Goal: Find specific page/section: Find specific page/section

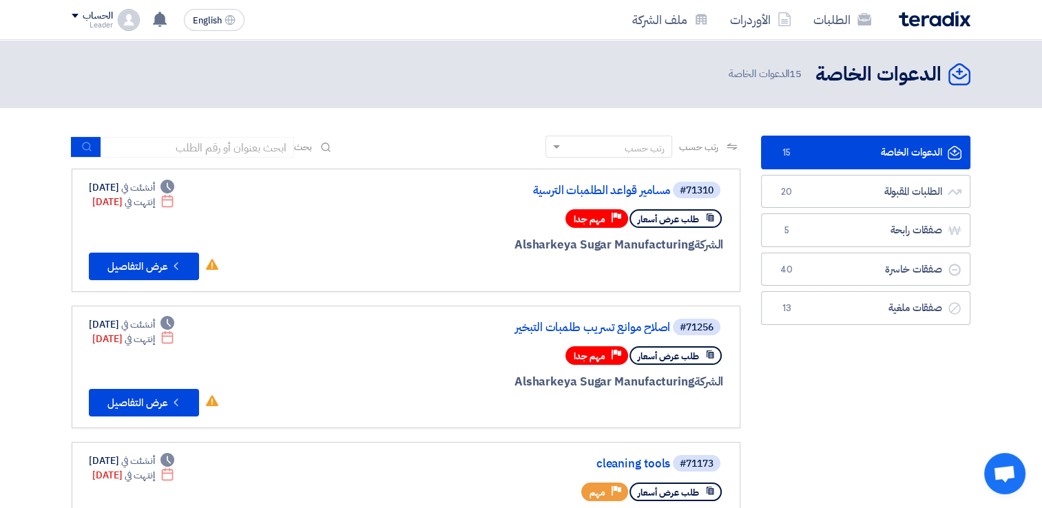
click at [859, 191] on link "الطلبات المقبولة الطلبات المقبولة 20" at bounding box center [865, 192] width 209 height 34
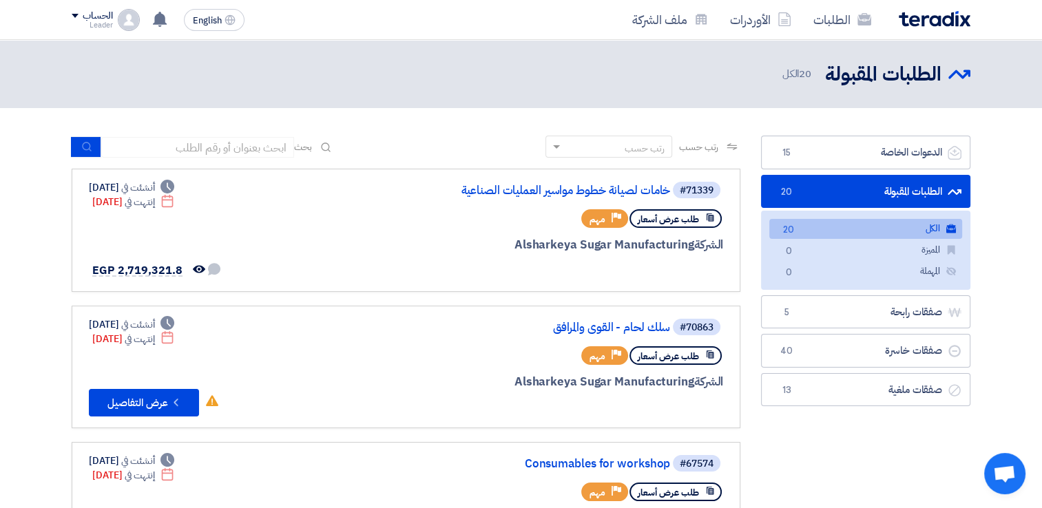
click at [938, 191] on link "الطلبات المقبولة الطلبات المقبولة 20" at bounding box center [865, 192] width 209 height 34
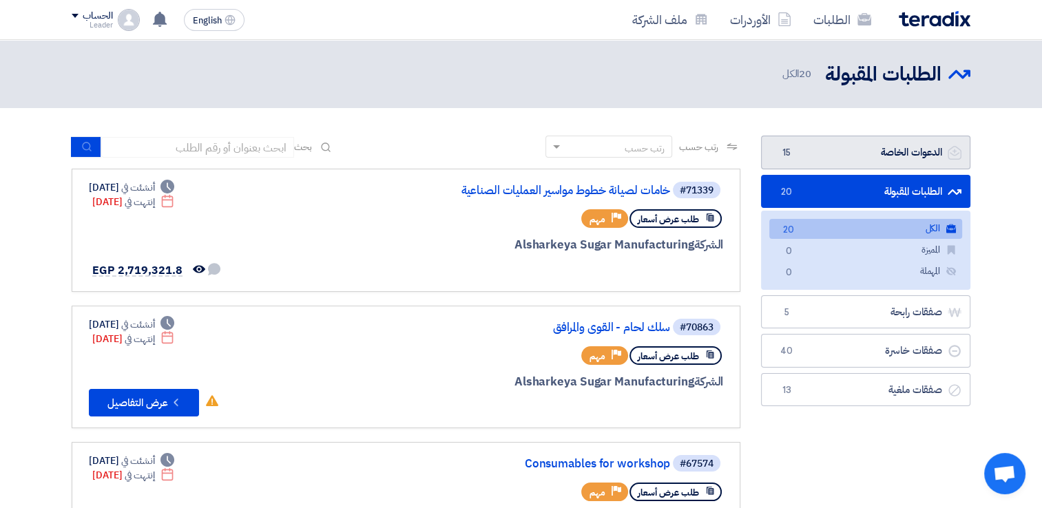
click at [951, 146] on icon "الدعوات الخاصة" at bounding box center [954, 153] width 14 height 14
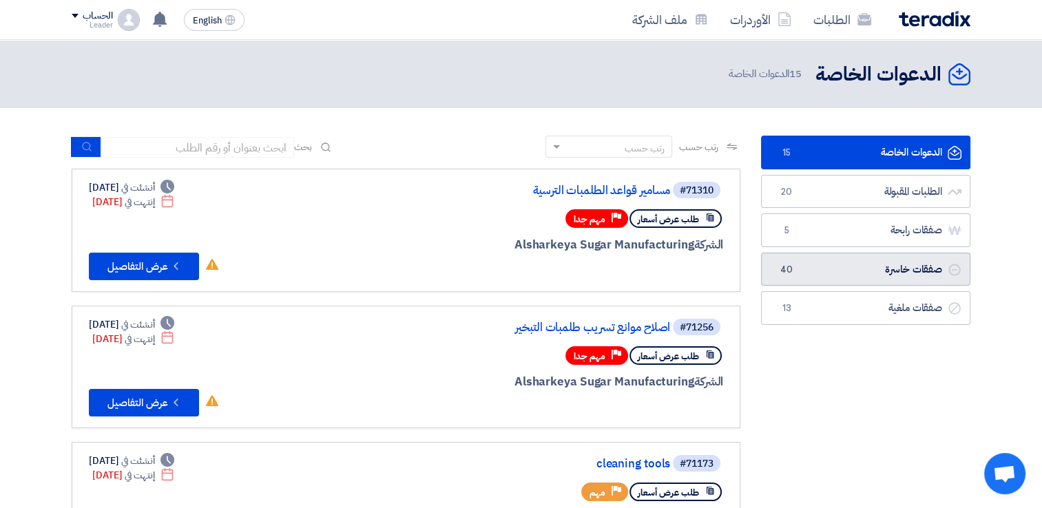
click at [914, 262] on link "صفقات خاسرة صفقات خاسرة 40" at bounding box center [865, 270] width 209 height 34
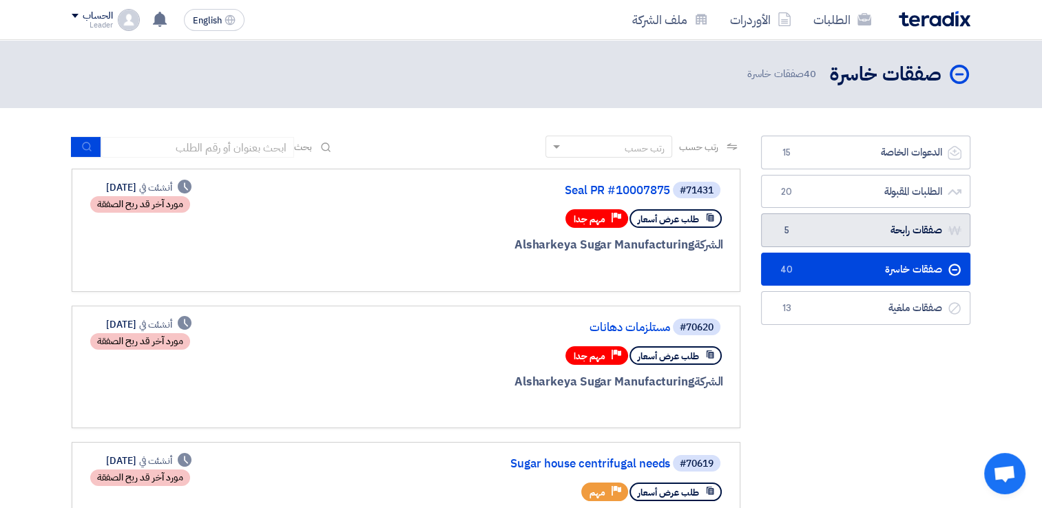
click at [921, 232] on link "صفقات رابحة صفقات رابحة 5" at bounding box center [865, 230] width 209 height 34
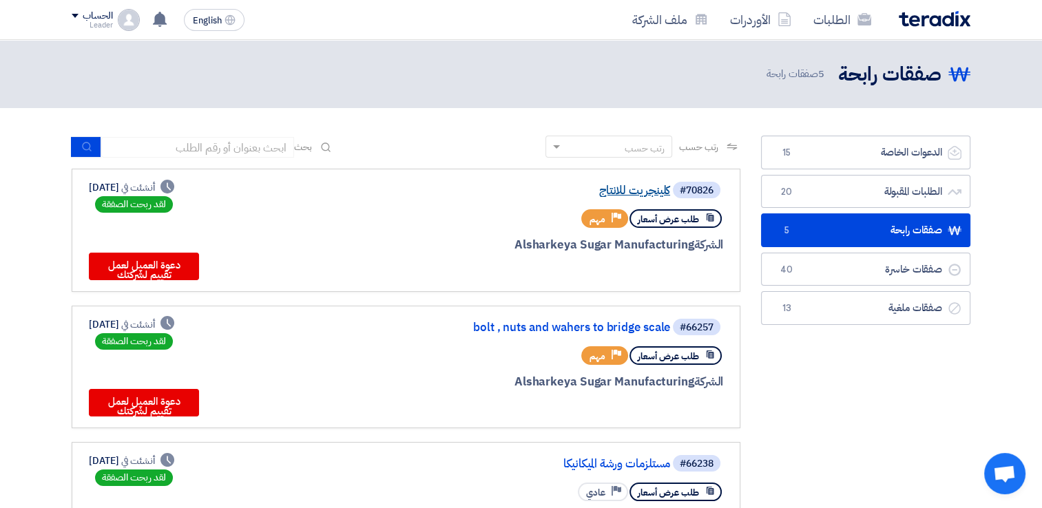
click at [605, 193] on link "كلينجريت للانتاج" at bounding box center [531, 190] width 275 height 12
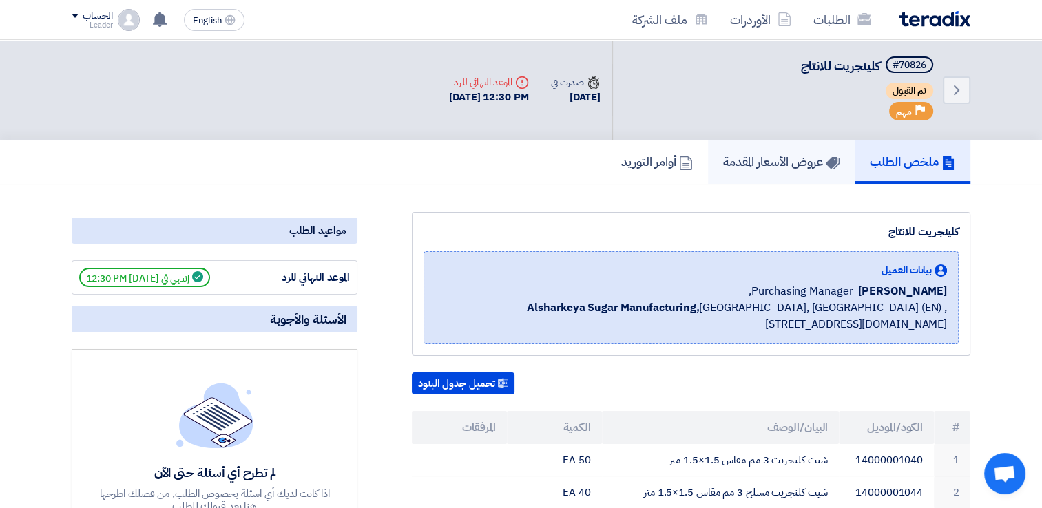
click at [832, 154] on h5 "عروض الأسعار المقدمة" at bounding box center [781, 162] width 116 height 16
